Goal: Task Accomplishment & Management: Use online tool/utility

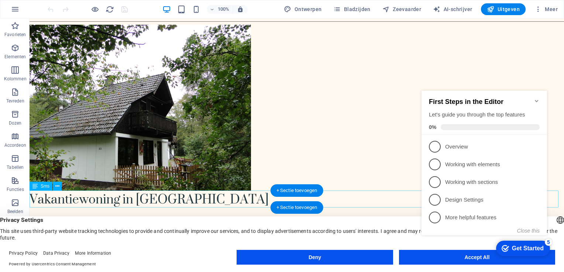
click at [206, 198] on div "Vakantiewoning in [GEOGRAPHIC_DATA]" at bounding box center [297, 199] width 534 height 17
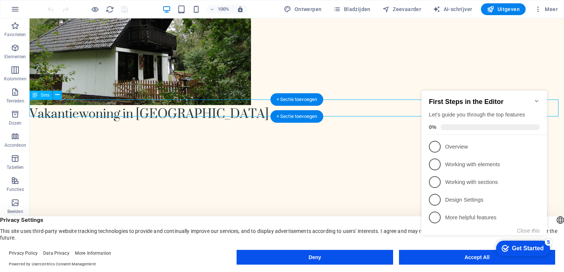
scroll to position [74, 0]
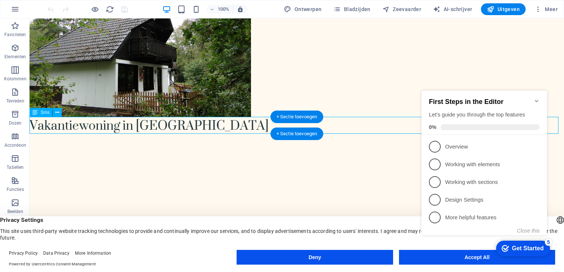
click at [205, 124] on div "Vakantiewoning in [GEOGRAPHIC_DATA]" at bounding box center [297, 125] width 534 height 17
click at [294, 118] on div "+ Sectie toevoegen" at bounding box center [297, 117] width 53 height 13
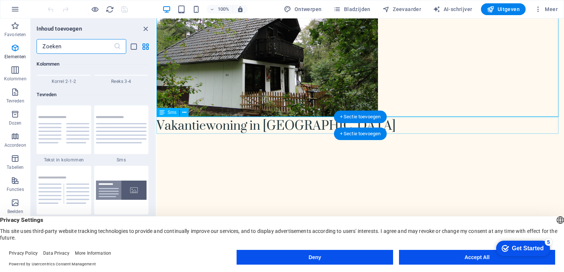
scroll to position [1292, 0]
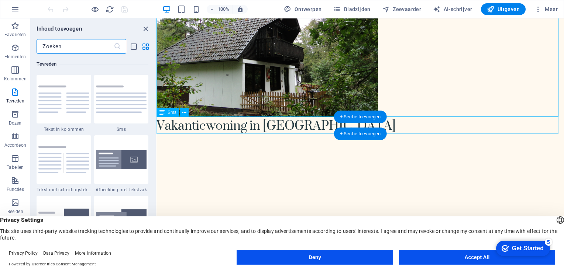
click at [322, 128] on div "Vakantiewoning in [GEOGRAPHIC_DATA]" at bounding box center [361, 125] width 408 height 17
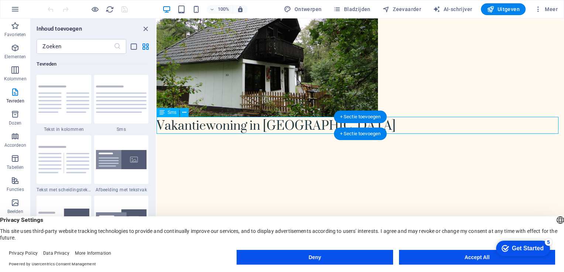
click at [322, 128] on div "Vakantiewoning in [GEOGRAPHIC_DATA]" at bounding box center [361, 125] width 408 height 17
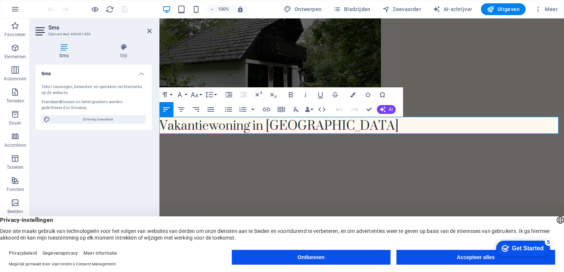
click at [326, 126] on h3 "Vakantiewoning in [GEOGRAPHIC_DATA]" at bounding box center [361, 125] width 405 height 17
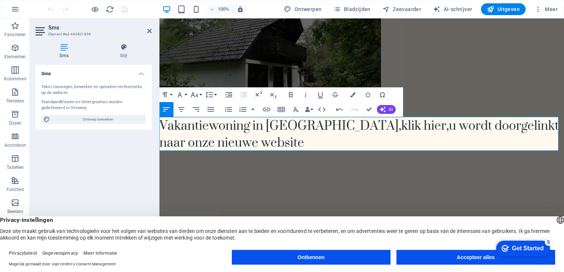
click at [449, 124] on h3 "Vakantiewoning in [GEOGRAPHIC_DATA] ,klik hier,u wordt doorgelinkt naar onze ni…" at bounding box center [361, 134] width 405 height 34
click at [443, 125] on h3 "Vakantiewoning in [GEOGRAPHIC_DATA] ,klik hier,u wordt doorgelinkt naar onze ni…" at bounding box center [361, 134] width 405 height 34
click at [452, 125] on h3 "Vakantiewoning in [GEOGRAPHIC_DATA] ,klik hier,u wordt door gelinkt naar onze n…" at bounding box center [361, 134] width 405 height 34
click at [251, 143] on h3 "Vakantiewoning in [GEOGRAPHIC_DATA] ,klik hier,u wordt door gelinkt naar onze n…" at bounding box center [361, 134] width 405 height 34
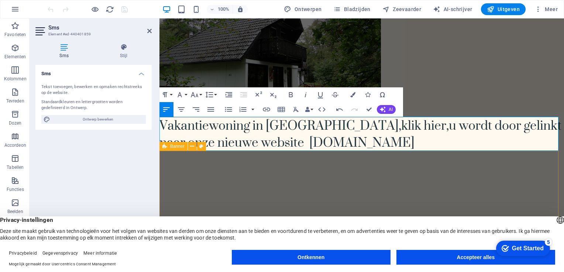
click at [346, 175] on div at bounding box center [361, 272] width 405 height 242
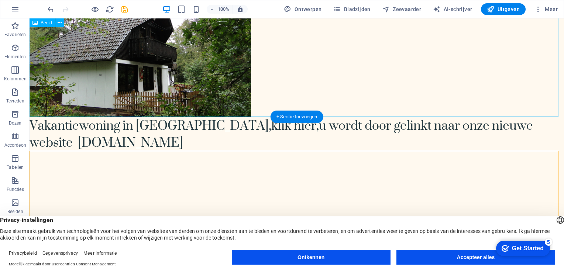
click at [350, 73] on figure at bounding box center [297, 34] width 534 height 166
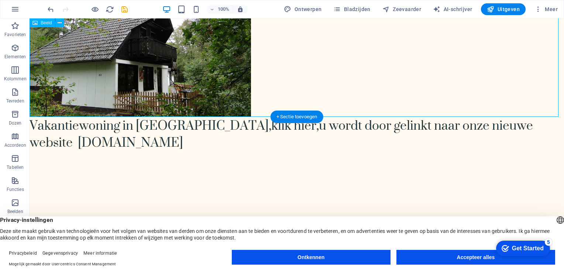
click at [293, 85] on figure at bounding box center [297, 34] width 534 height 166
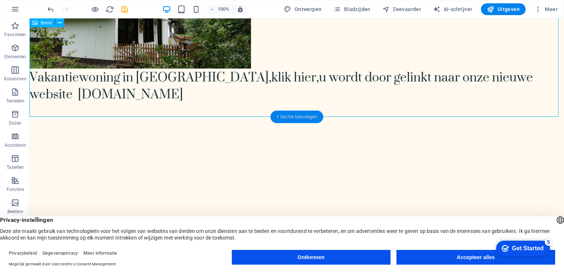
scroll to position [148, 0]
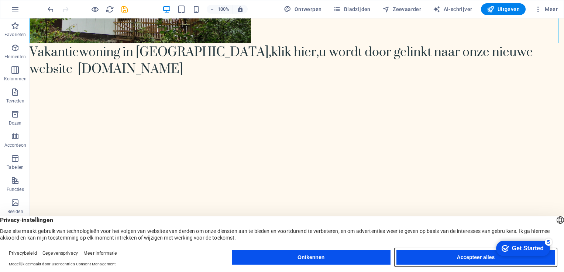
click at [464, 256] on button "Accepteer alles" at bounding box center [475, 257] width 159 height 15
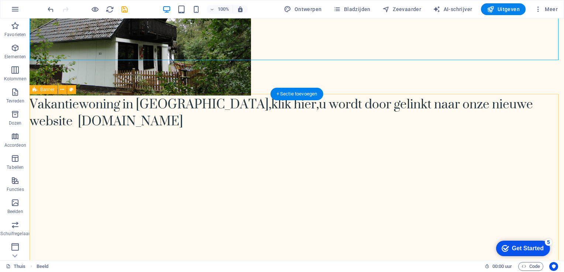
scroll to position [74, 0]
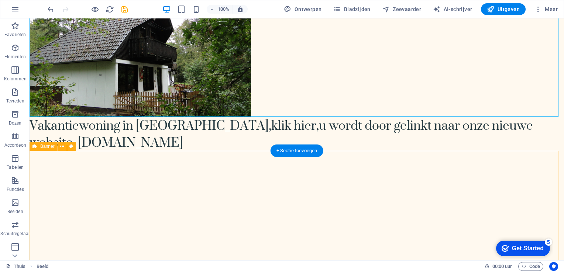
click at [296, 193] on div at bounding box center [297, 272] width 534 height 242
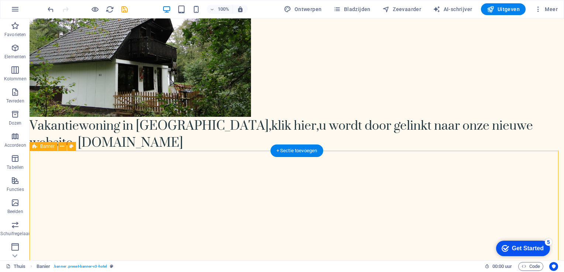
click at [68, 182] on div at bounding box center [297, 272] width 534 height 242
select select "vh"
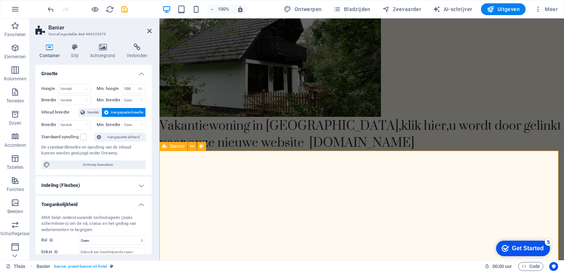
click at [220, 219] on div at bounding box center [361, 272] width 405 height 242
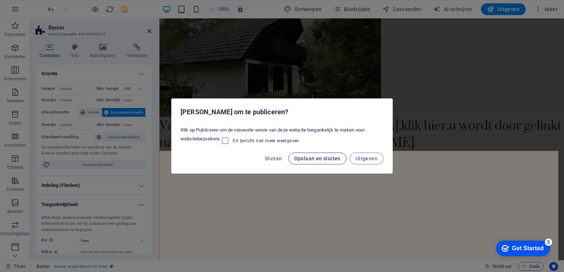
click at [311, 157] on span "Opslaan en sluiten" at bounding box center [317, 159] width 47 height 6
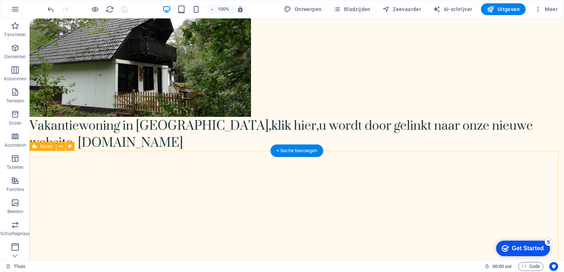
click at [201, 207] on div at bounding box center [297, 272] width 534 height 242
